Goal: Navigation & Orientation: Find specific page/section

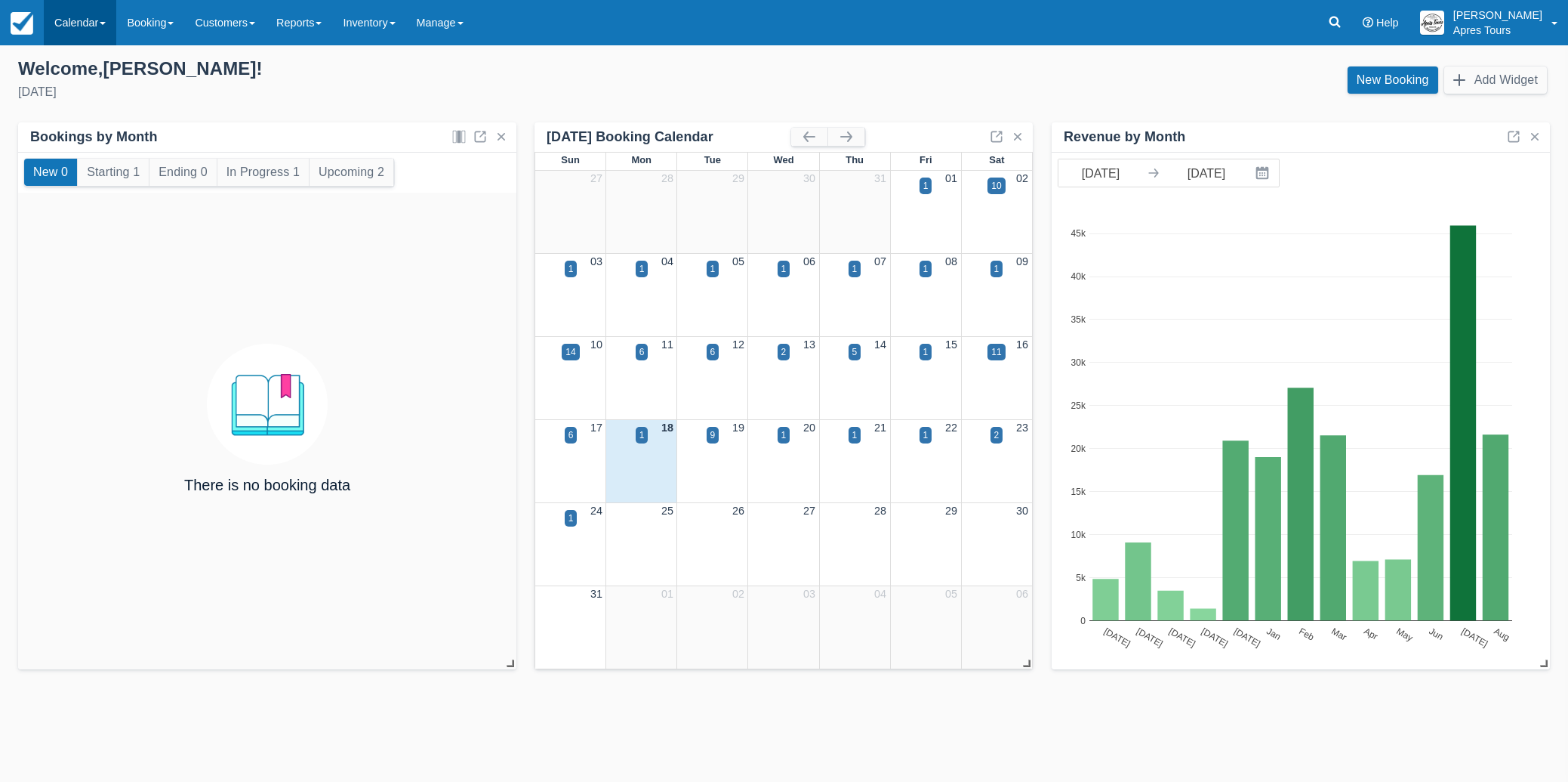
click at [58, 23] on link "Calendar" at bounding box center [80, 23] width 72 height 45
click at [79, 143] on link "Month" at bounding box center [104, 143] width 119 height 31
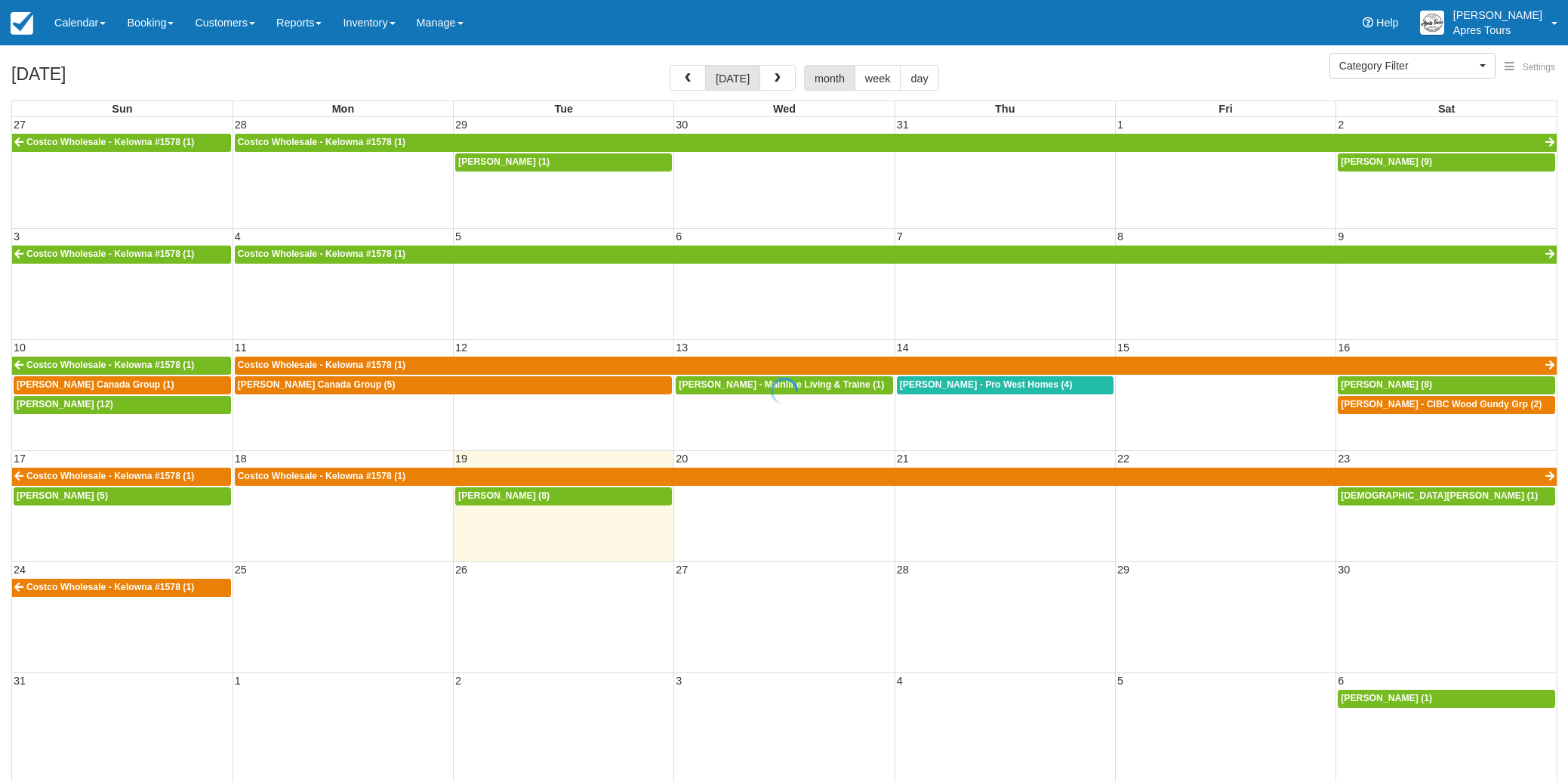
select select
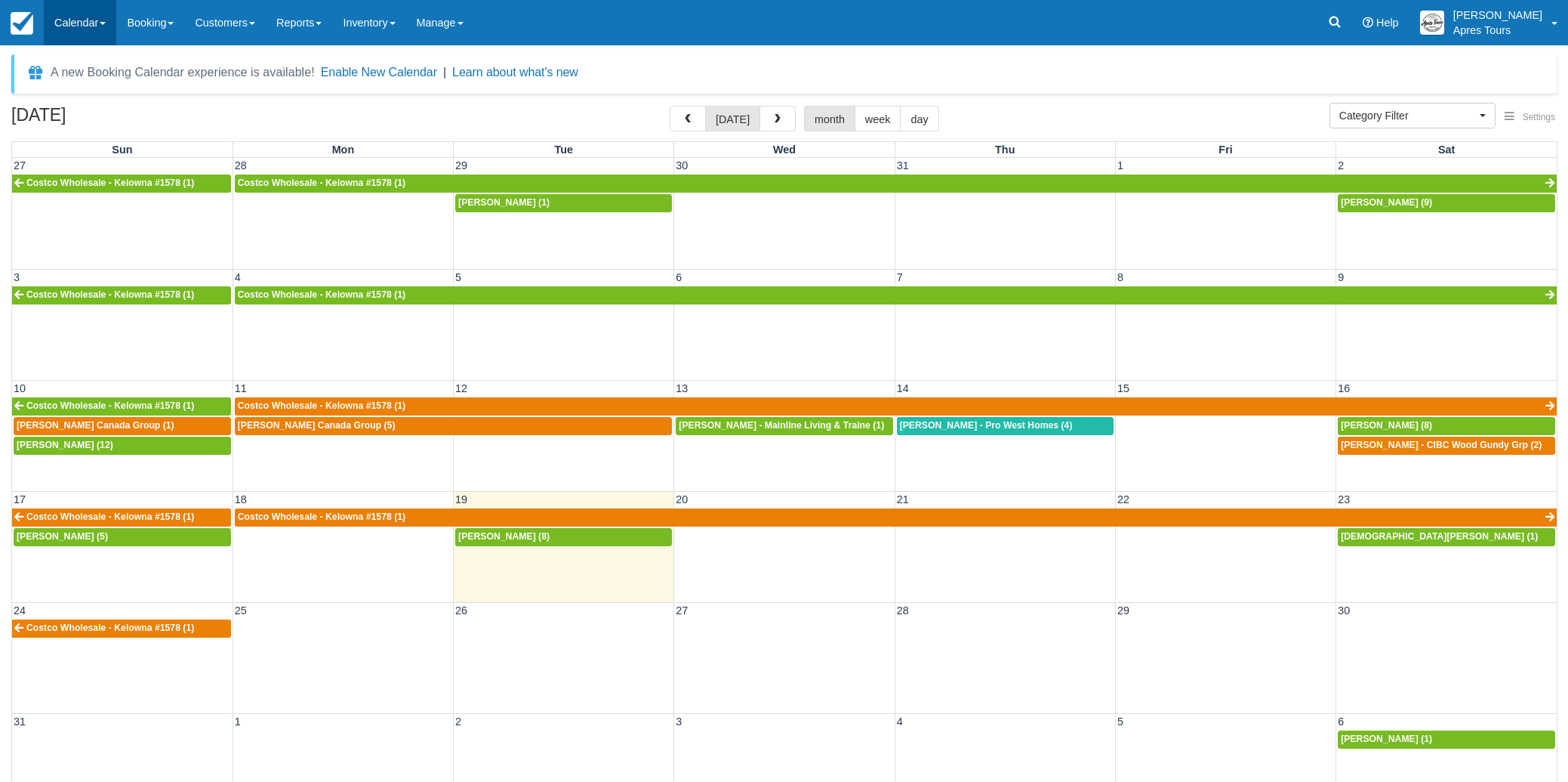
click at [102, 23] on link "Calendar" at bounding box center [80, 23] width 72 height 45
click at [101, 96] on link "Inventory" at bounding box center [104, 96] width 119 height 31
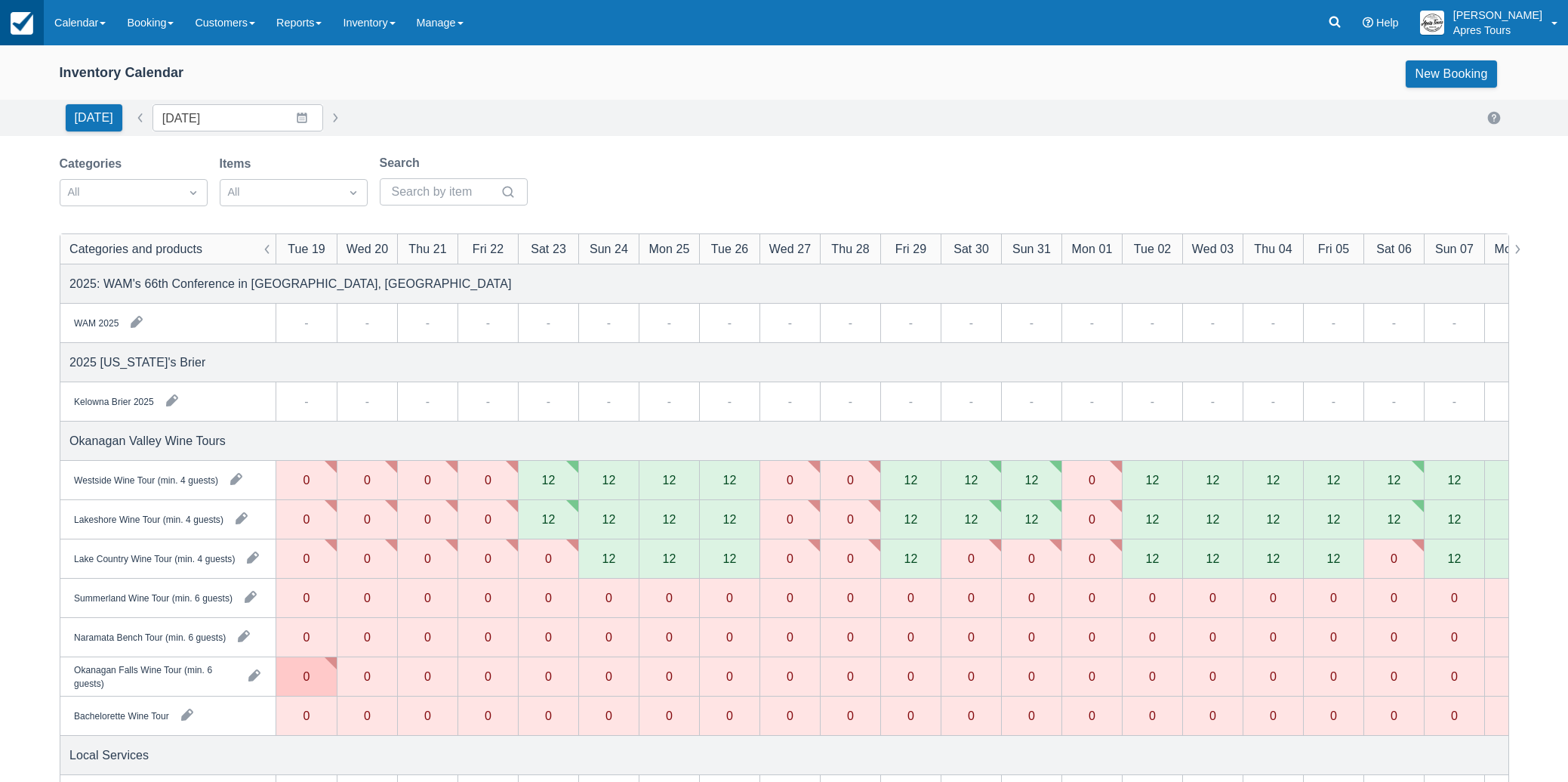
click at [36, 31] on link at bounding box center [22, 23] width 43 height 45
